Goal: Task Accomplishment & Management: Manage account settings

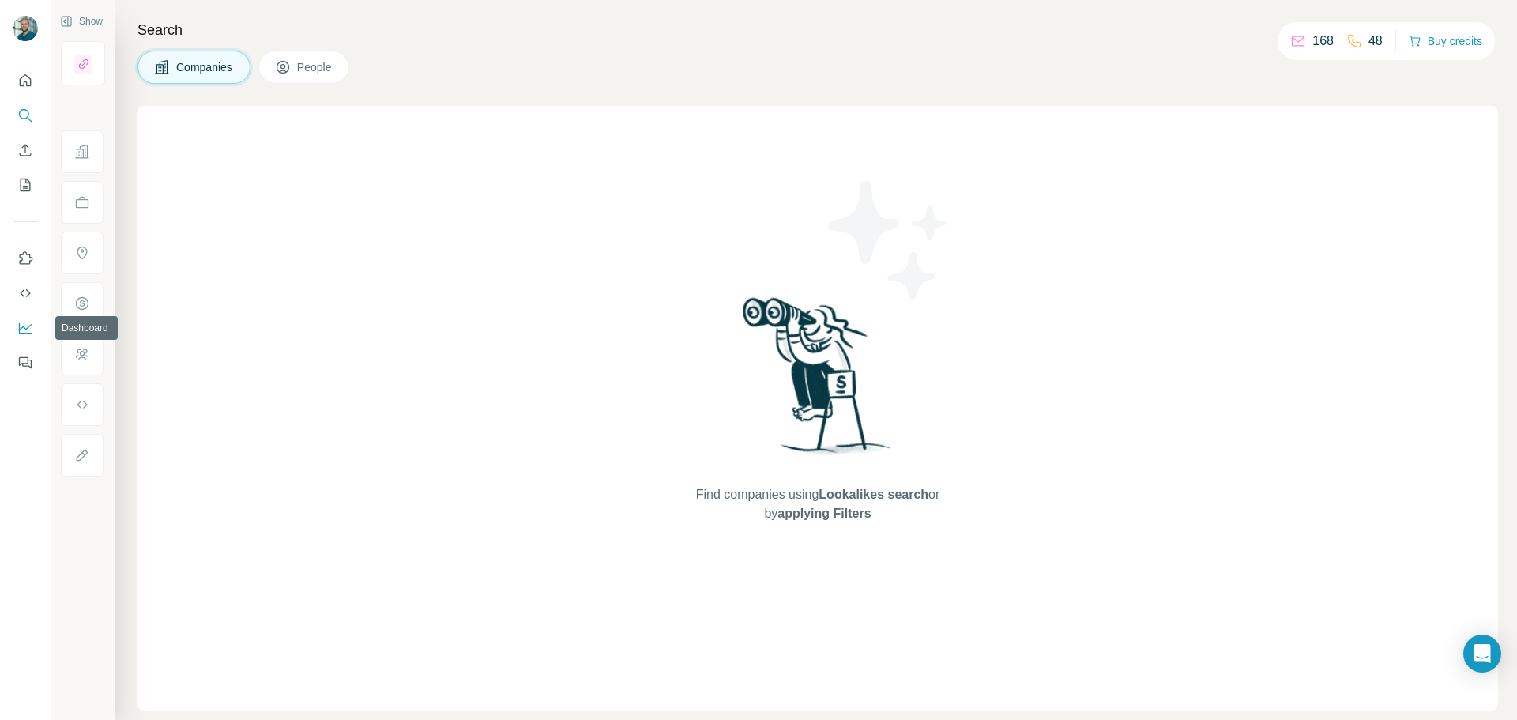
click at [27, 330] on icon "Dashboard" at bounding box center [25, 328] width 16 height 16
click at [376, 198] on div "Find companies using Lookalikes search or by applying Filters" at bounding box center [817, 408] width 1360 height 604
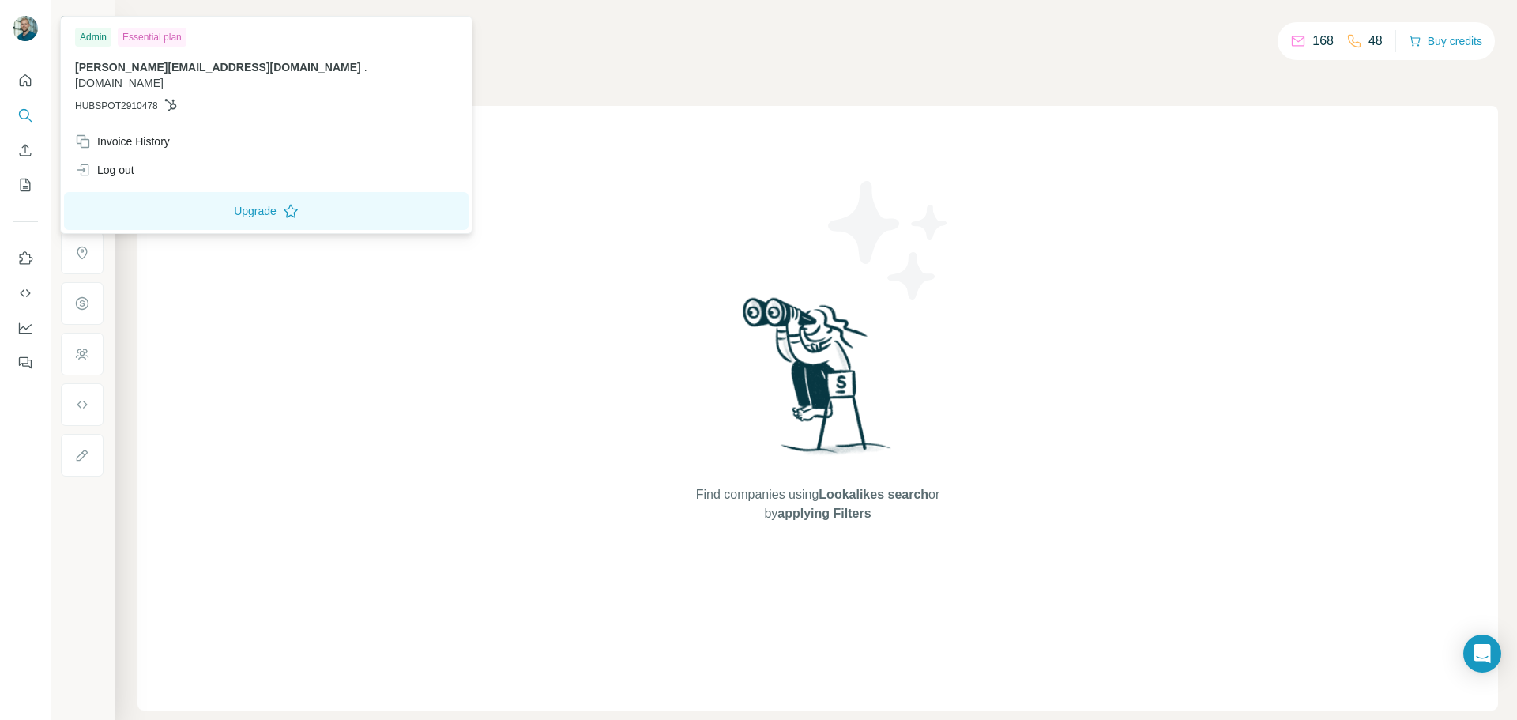
click at [23, 24] on img at bounding box center [25, 28] width 25 height 25
click at [112, 133] on div "Invoice History" at bounding box center [122, 141] width 95 height 16
click at [422, 264] on div "Find companies using Lookalikes search or by applying Filters" at bounding box center [817, 408] width 1360 height 604
